Goal: Transaction & Acquisition: Book appointment/travel/reservation

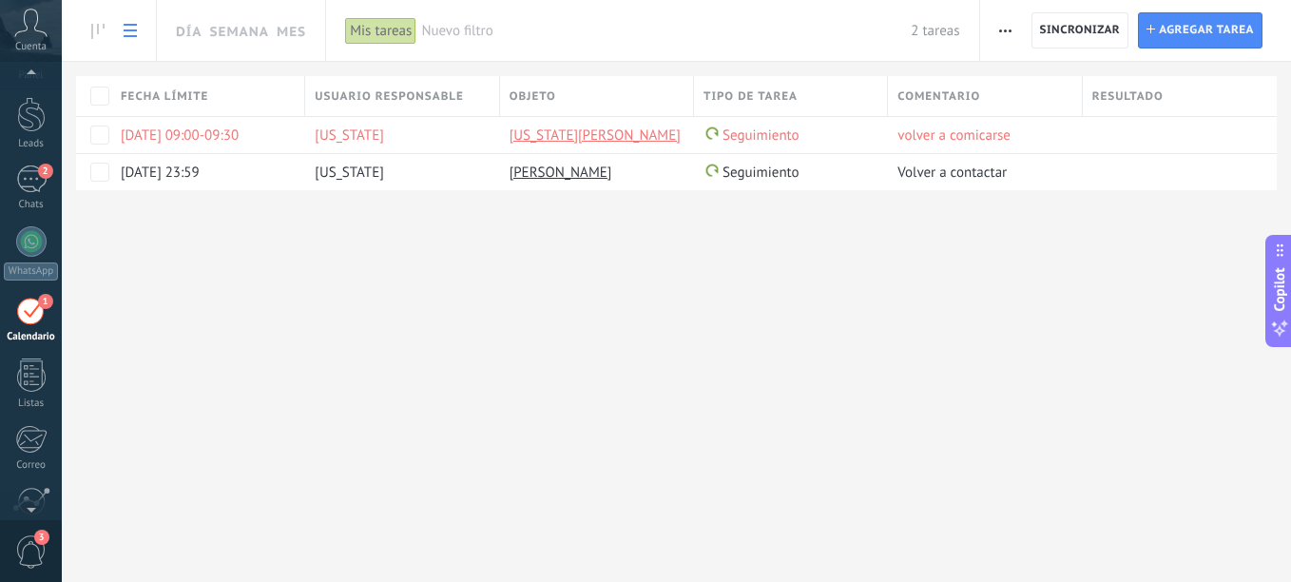
scroll to position [55, 0]
click at [0, 284] on link "1 Calendario" at bounding box center [31, 308] width 62 height 48
drag, startPoint x: 89, startPoint y: 13, endPoint x: 1290, endPoint y: 524, distance: 1304.8
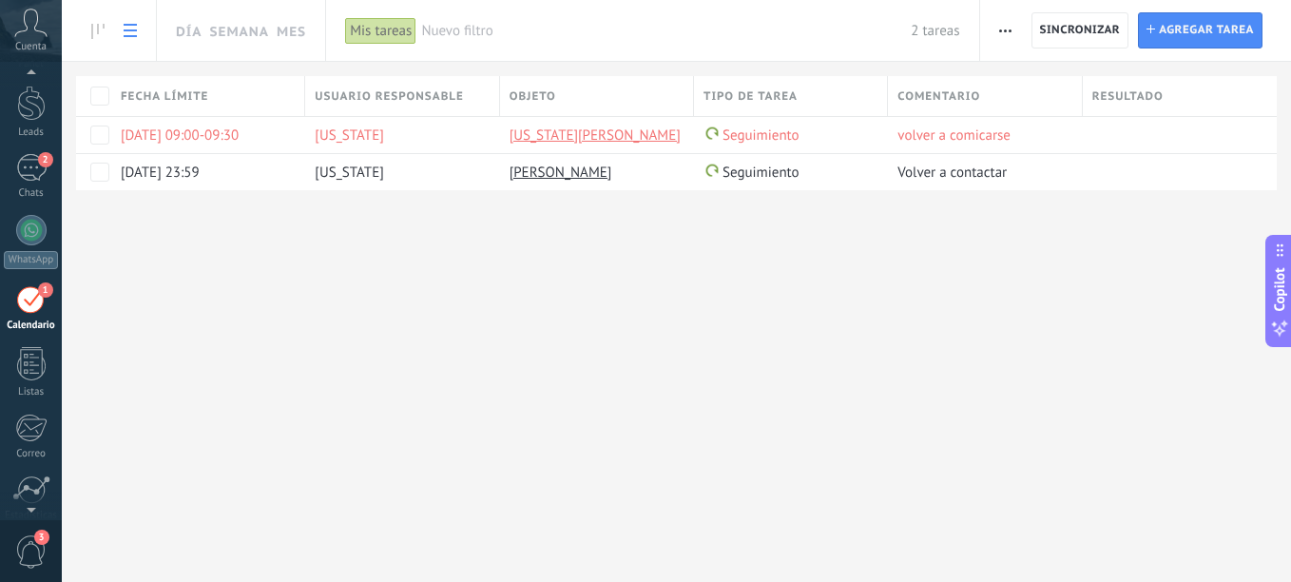
click at [1290, 546] on html ".abccls-1,.abccls-2{fill-rule:evenodd}.abccls-2{fill:#fff} .abfcls-1{fill:none}…" at bounding box center [645, 291] width 1291 height 582
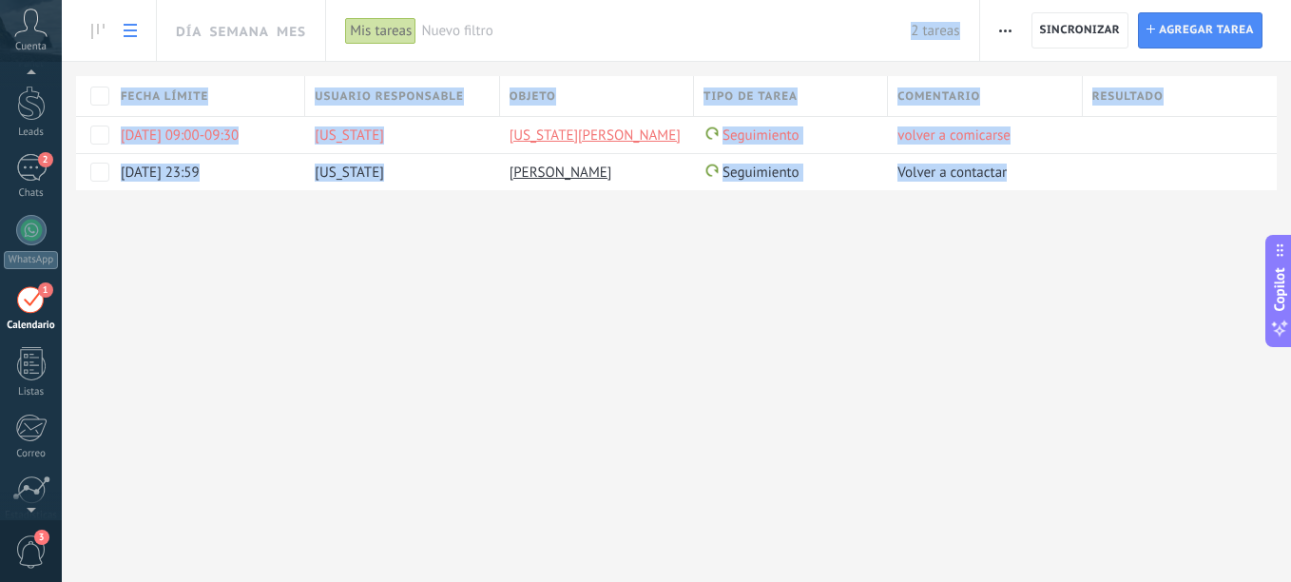
click at [434, 421] on div "Día Semana Mes Imprimir Exportación Administrar los tipos de tareas Sincronizar…" at bounding box center [676, 291] width 1229 height 582
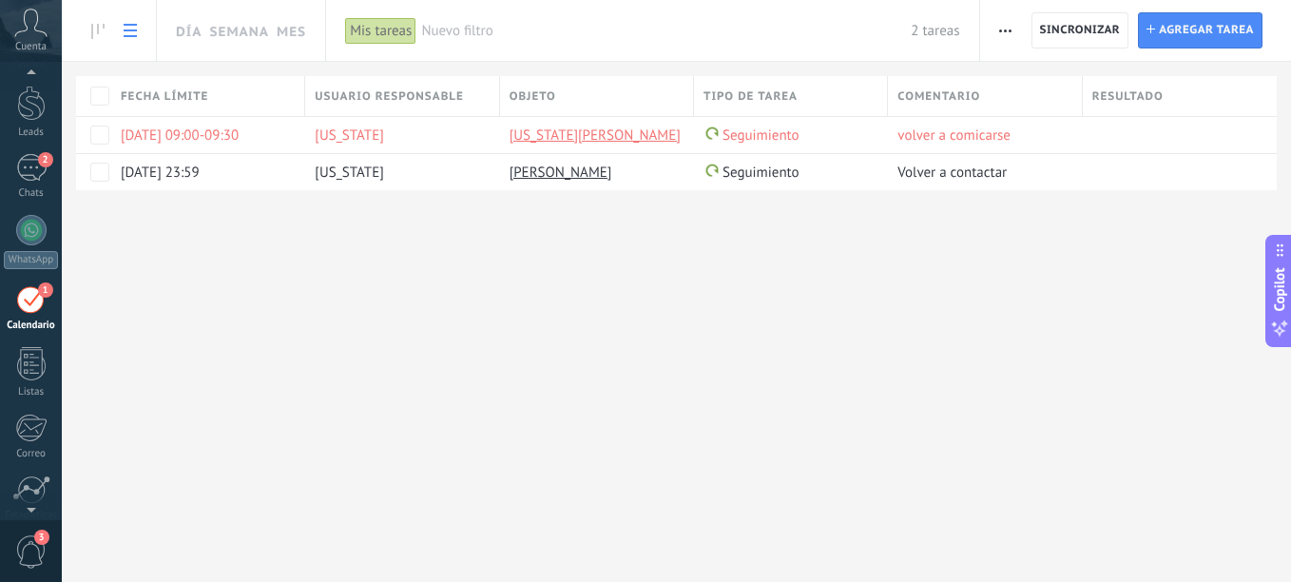
drag, startPoint x: 28, startPoint y: 122, endPoint x: 710, endPoint y: 543, distance: 802.1
click at [28, 122] on link "Leads" at bounding box center [31, 112] width 62 height 53
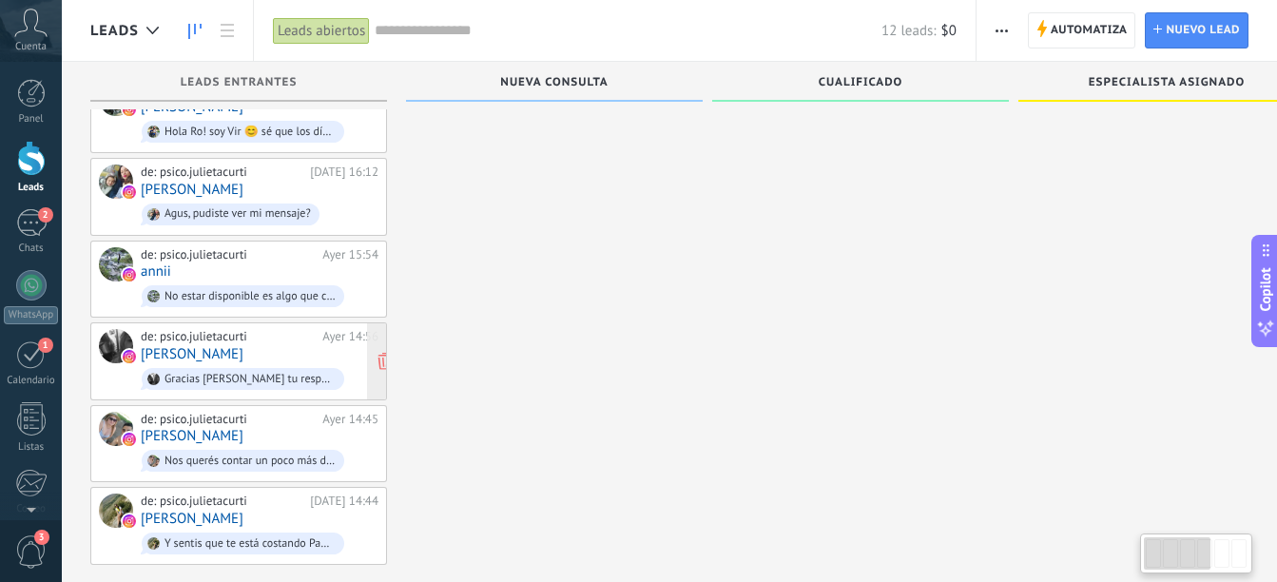
scroll to position [400, 0]
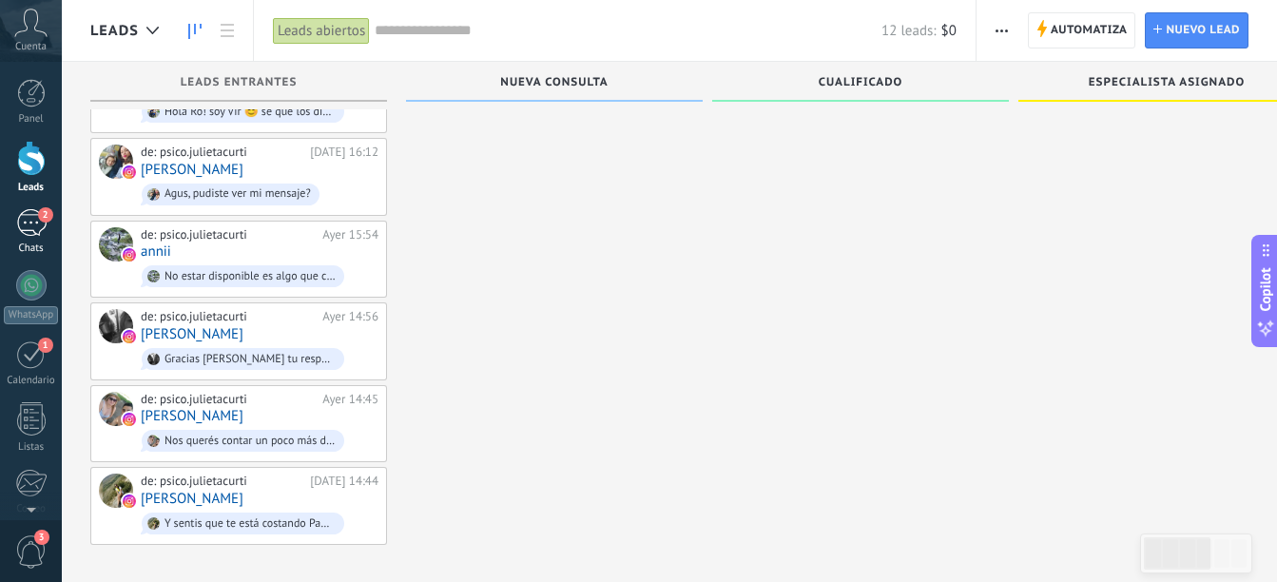
click at [22, 223] on div "2" at bounding box center [31, 223] width 30 height 28
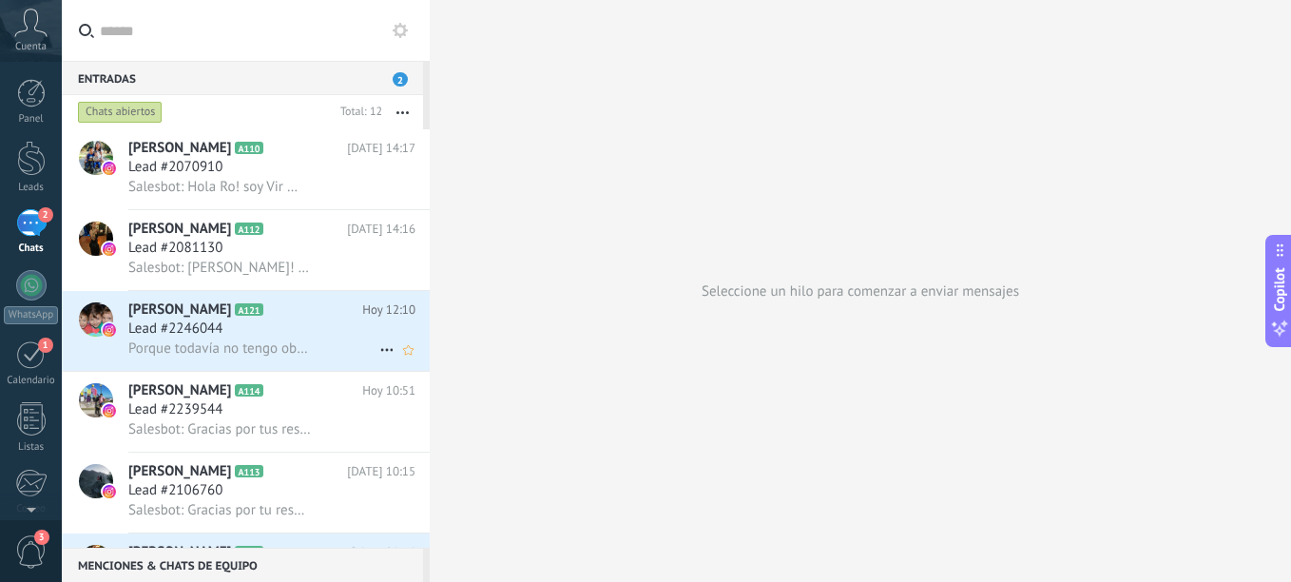
click at [249, 331] on div "Lead #2246044" at bounding box center [271, 328] width 287 height 19
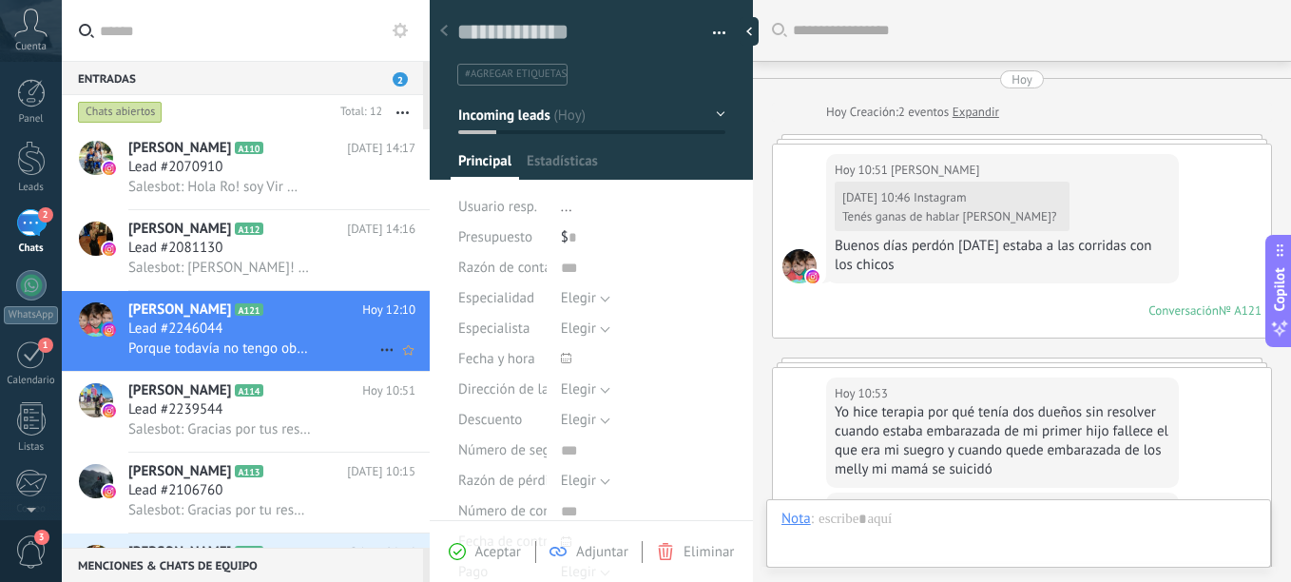
type textarea "**********"
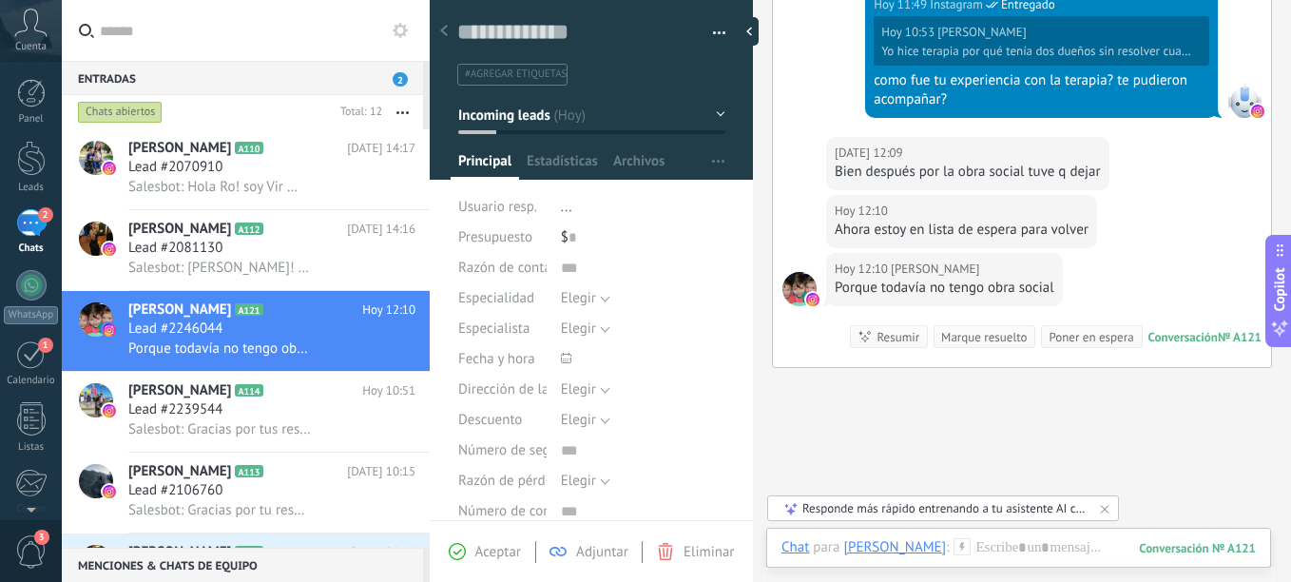
click at [448, 38] on div at bounding box center [444, 31] width 27 height 37
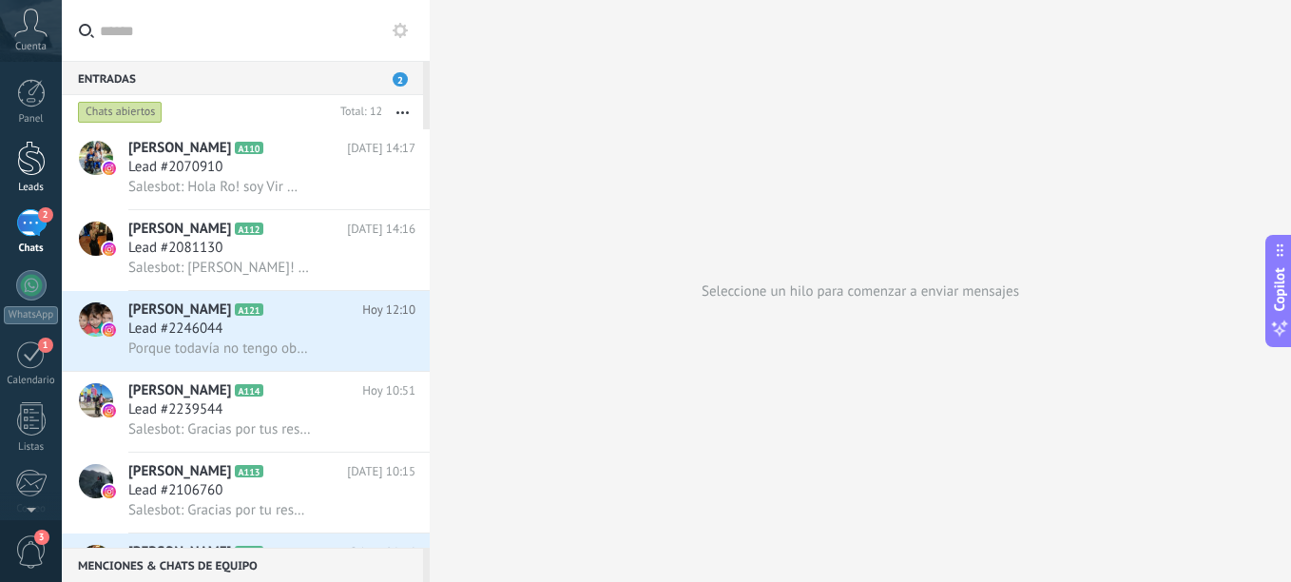
click at [32, 178] on link "Leads" at bounding box center [31, 167] width 62 height 53
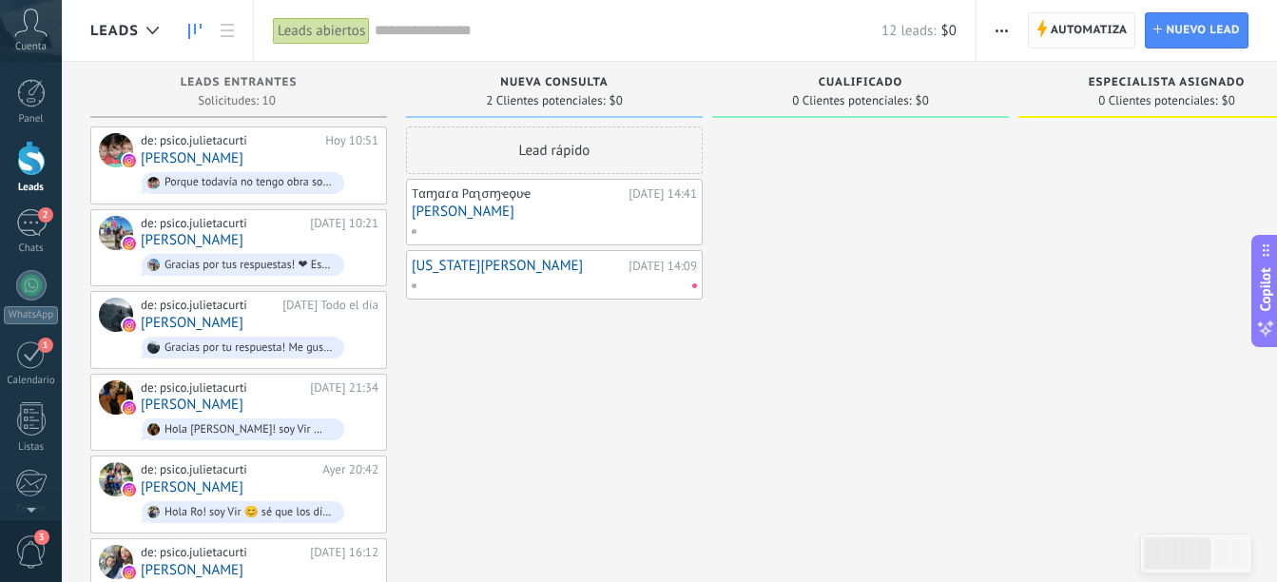
click at [1110, 30] on span "Automatiza" at bounding box center [1089, 30] width 77 height 34
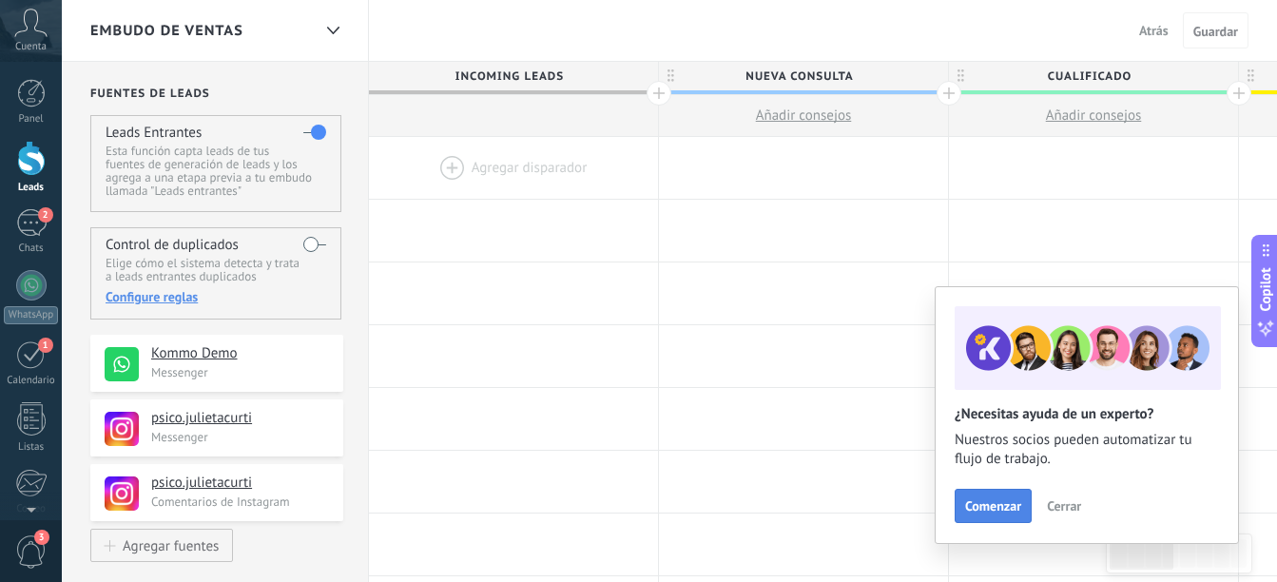
click at [984, 512] on span "Comenzar" at bounding box center [993, 505] width 56 height 13
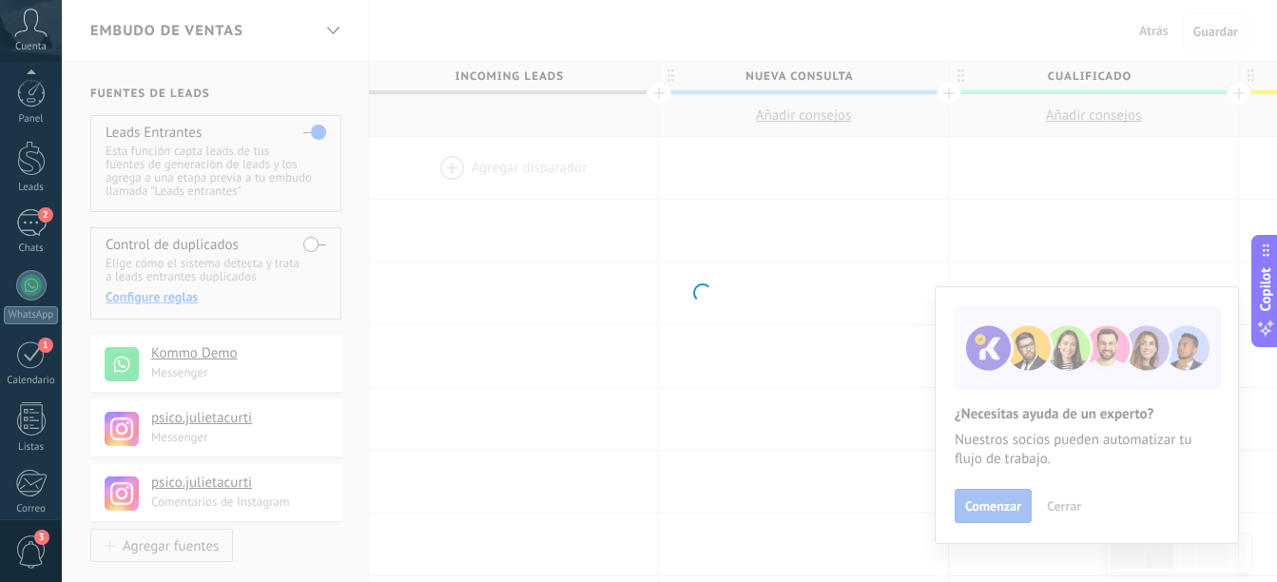
scroll to position [209, 0]
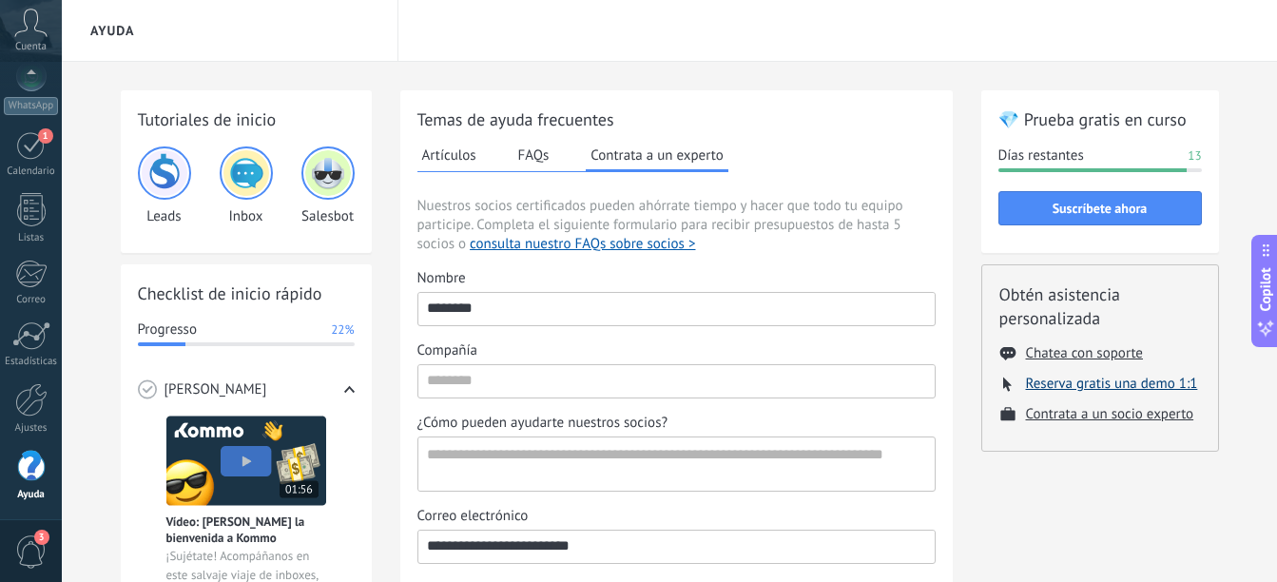
click at [1149, 389] on button "Reserva gratis una demo 1:1" at bounding box center [1112, 384] width 172 height 18
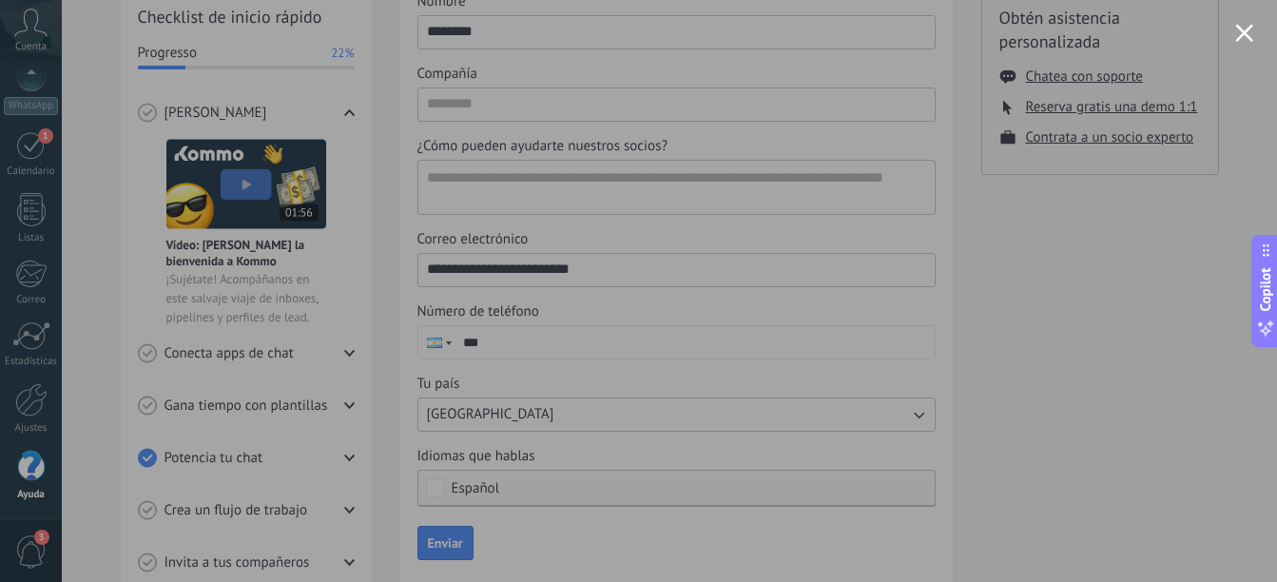
scroll to position [285, 0]
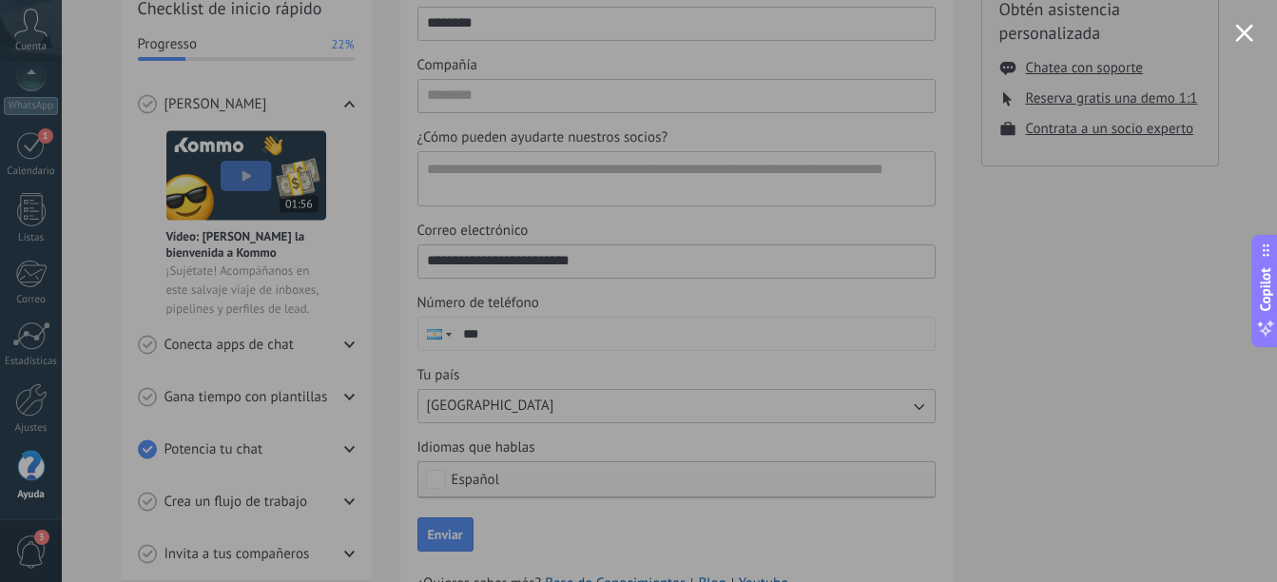
click at [1248, 39] on button "Close modal" at bounding box center [1244, 33] width 18 height 18
